Goal: Book appointment/travel/reservation

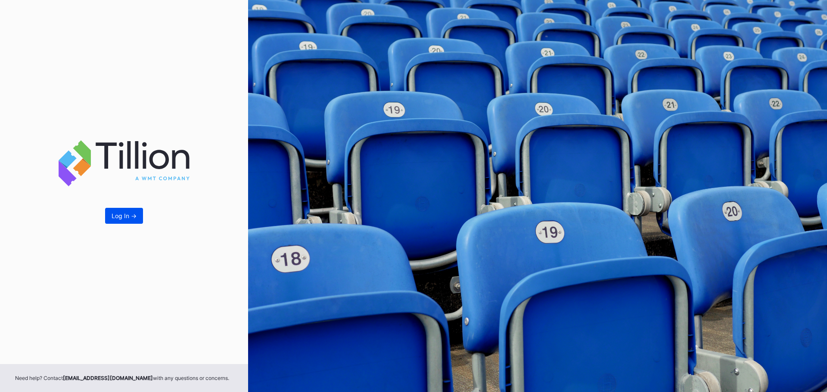
click at [122, 220] on button "Log In ->" at bounding box center [124, 216] width 38 height 16
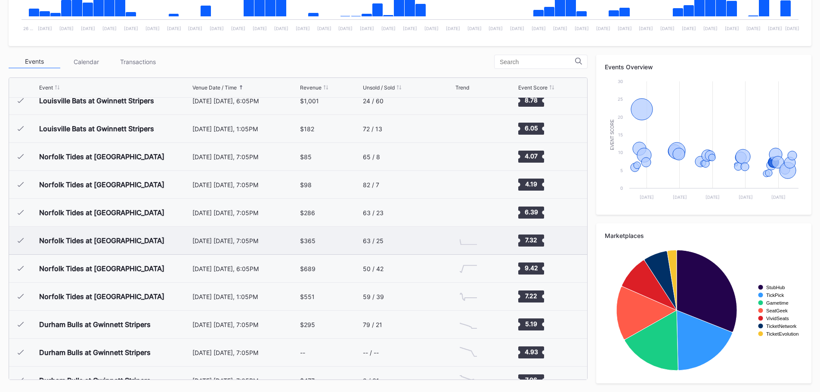
scroll to position [558, 0]
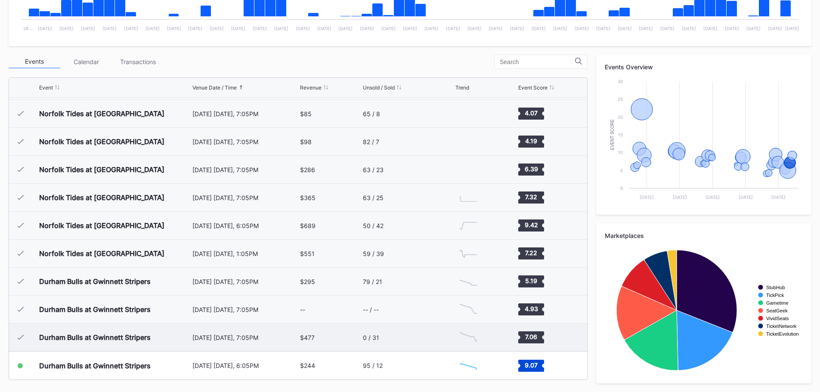
click at [140, 337] on div "Durham Bulls at Gwinnett Stripers" at bounding box center [95, 337] width 112 height 9
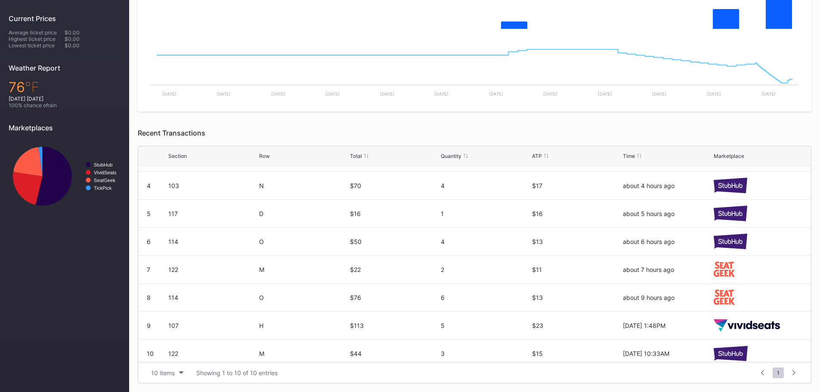
scroll to position [84, 0]
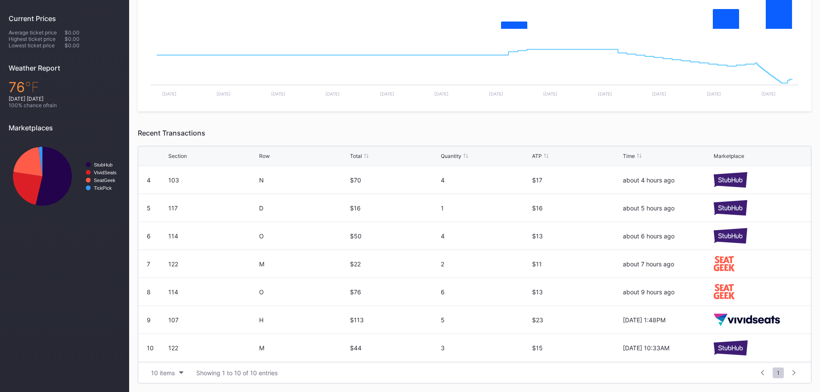
click at [250, 242] on div "114" at bounding box center [212, 236] width 89 height 28
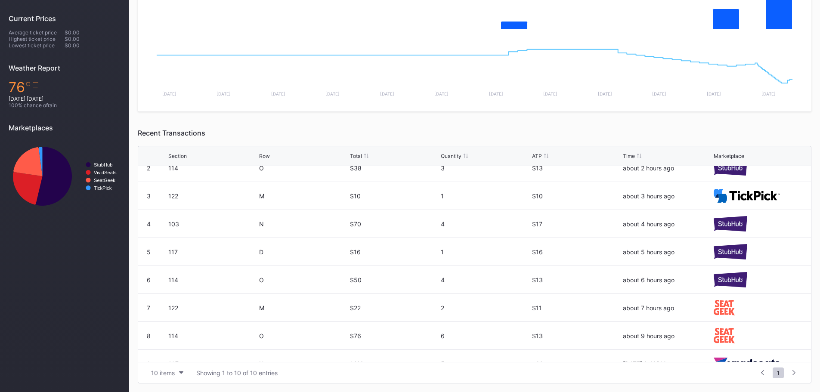
scroll to position [0, 0]
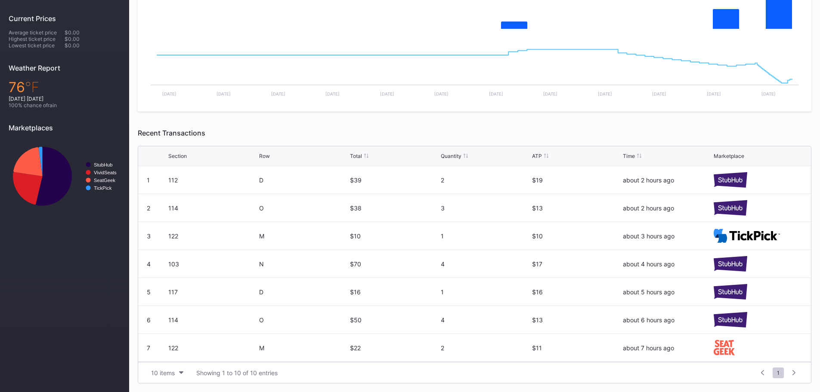
click at [381, 324] on div "$50" at bounding box center [394, 320] width 89 height 28
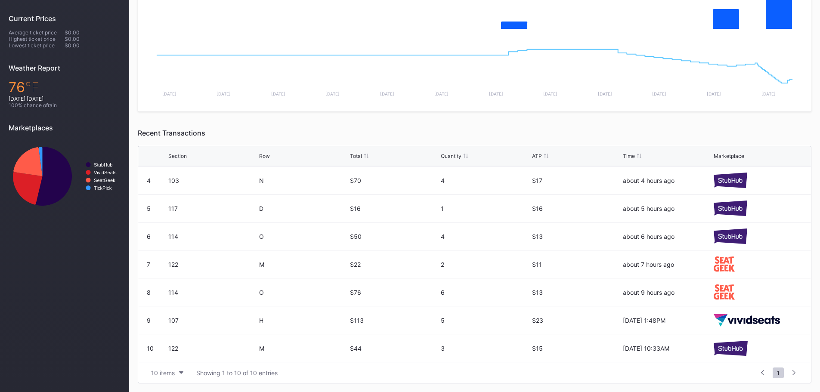
scroll to position [84, 0]
click at [263, 299] on div "O" at bounding box center [303, 292] width 89 height 28
click at [196, 276] on div "122" at bounding box center [212, 264] width 89 height 28
